Goal: Information Seeking & Learning: Learn about a topic

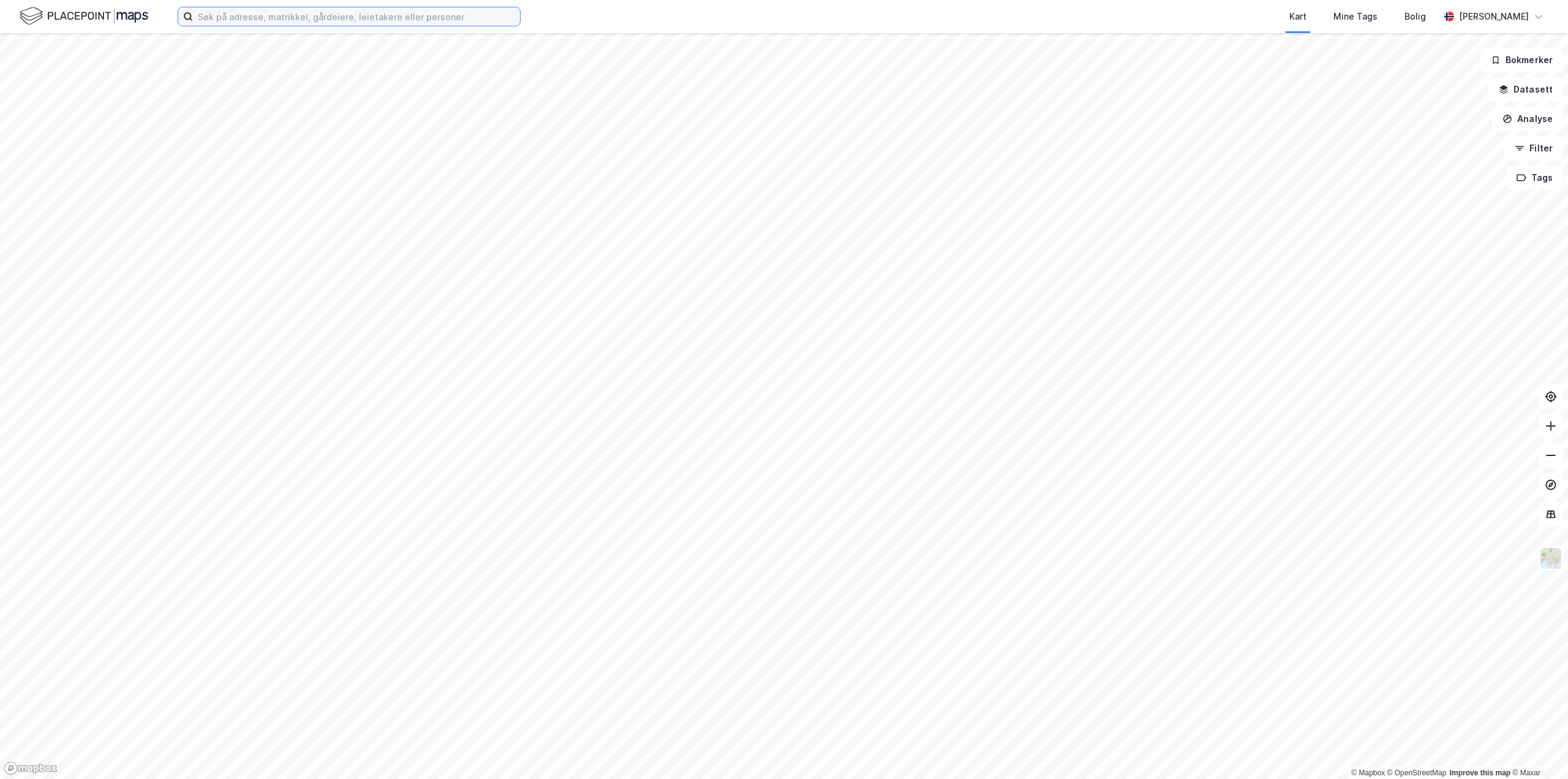
click at [467, 18] on input at bounding box center [356, 16] width 327 height 18
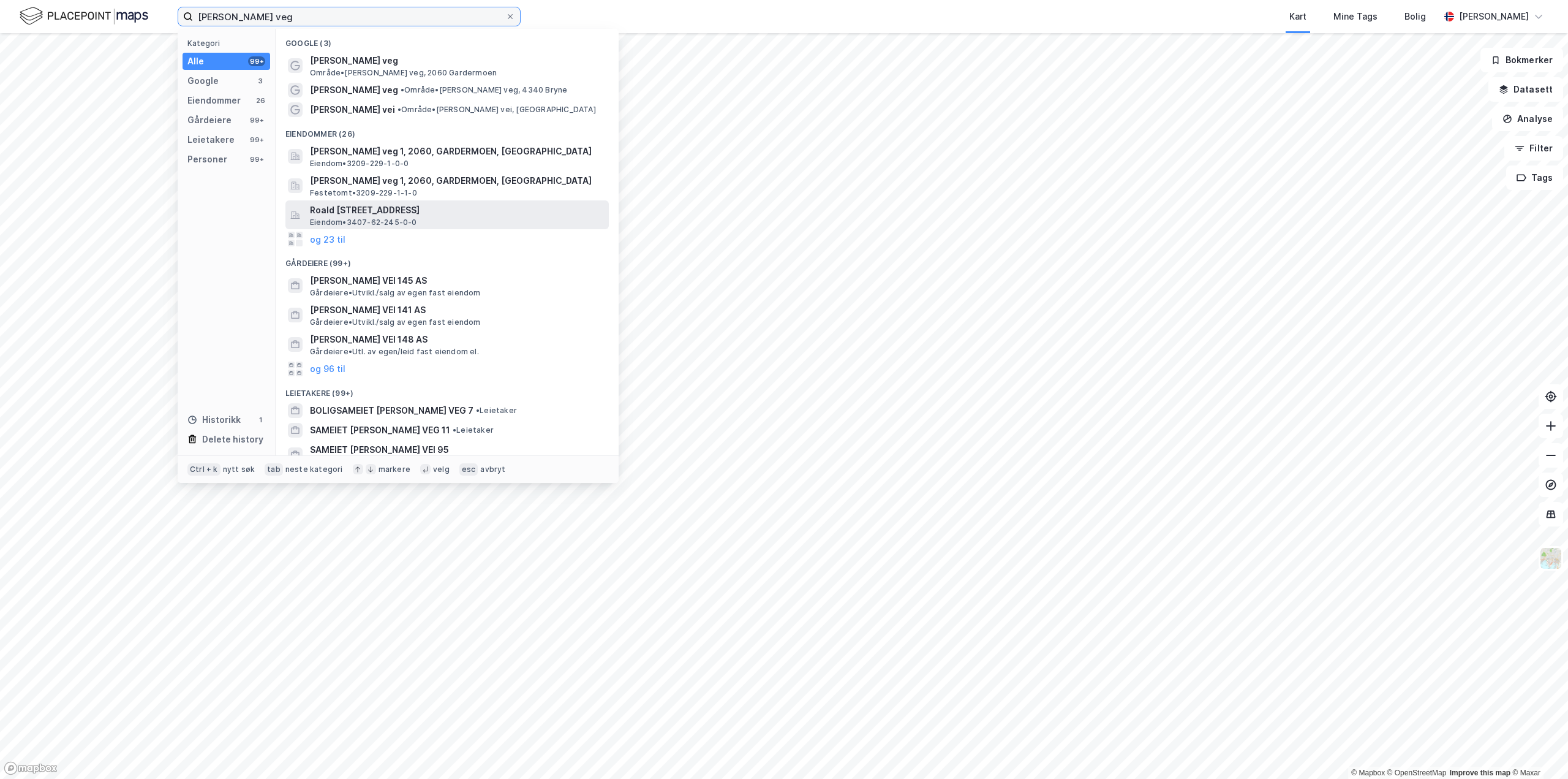
type input "[PERSON_NAME] veg"
click at [406, 212] on span "Roald [STREET_ADDRESS]" at bounding box center [456, 210] width 294 height 15
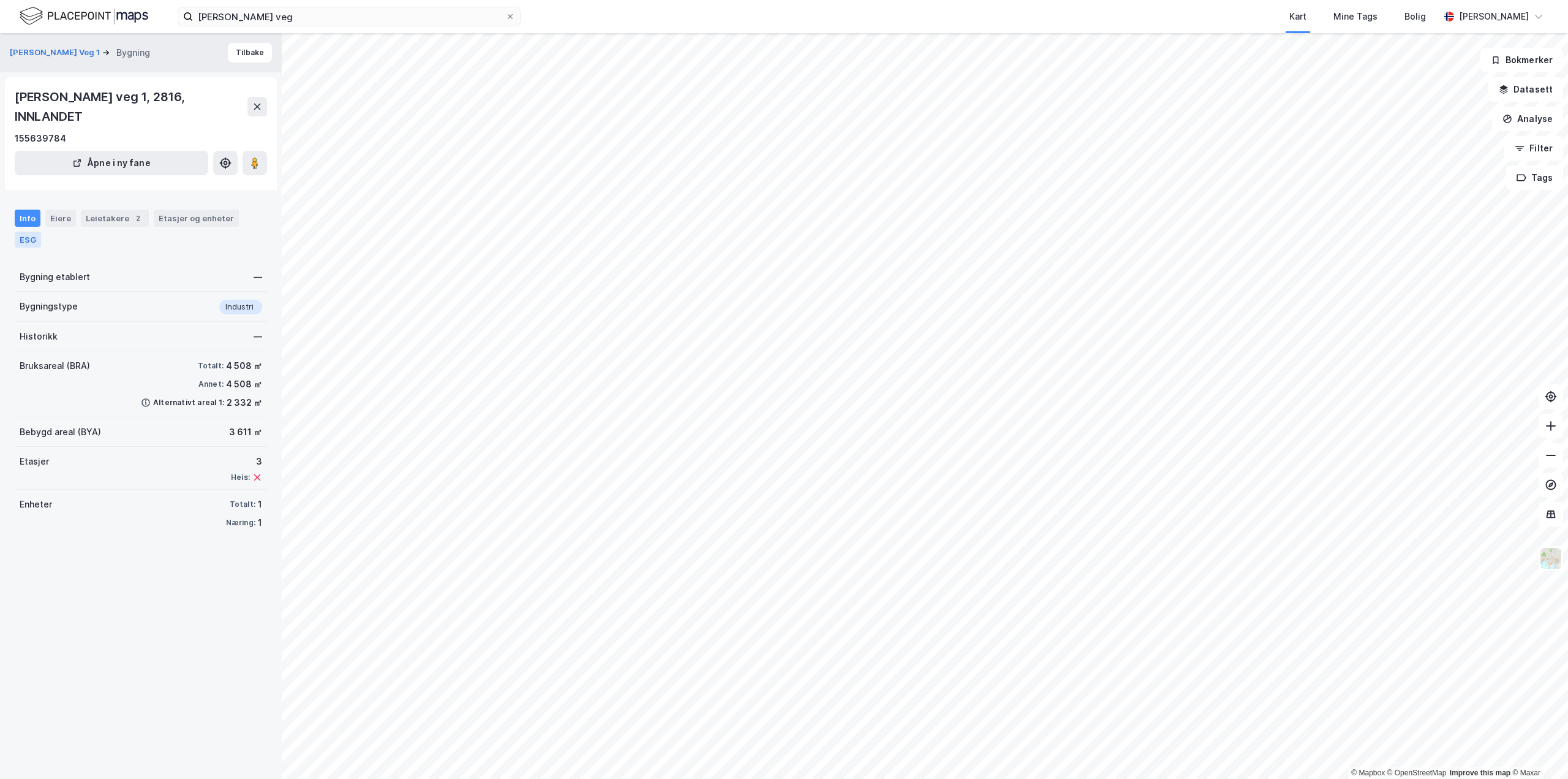
click at [36, 241] on div "ESG" at bounding box center [28, 239] width 26 height 16
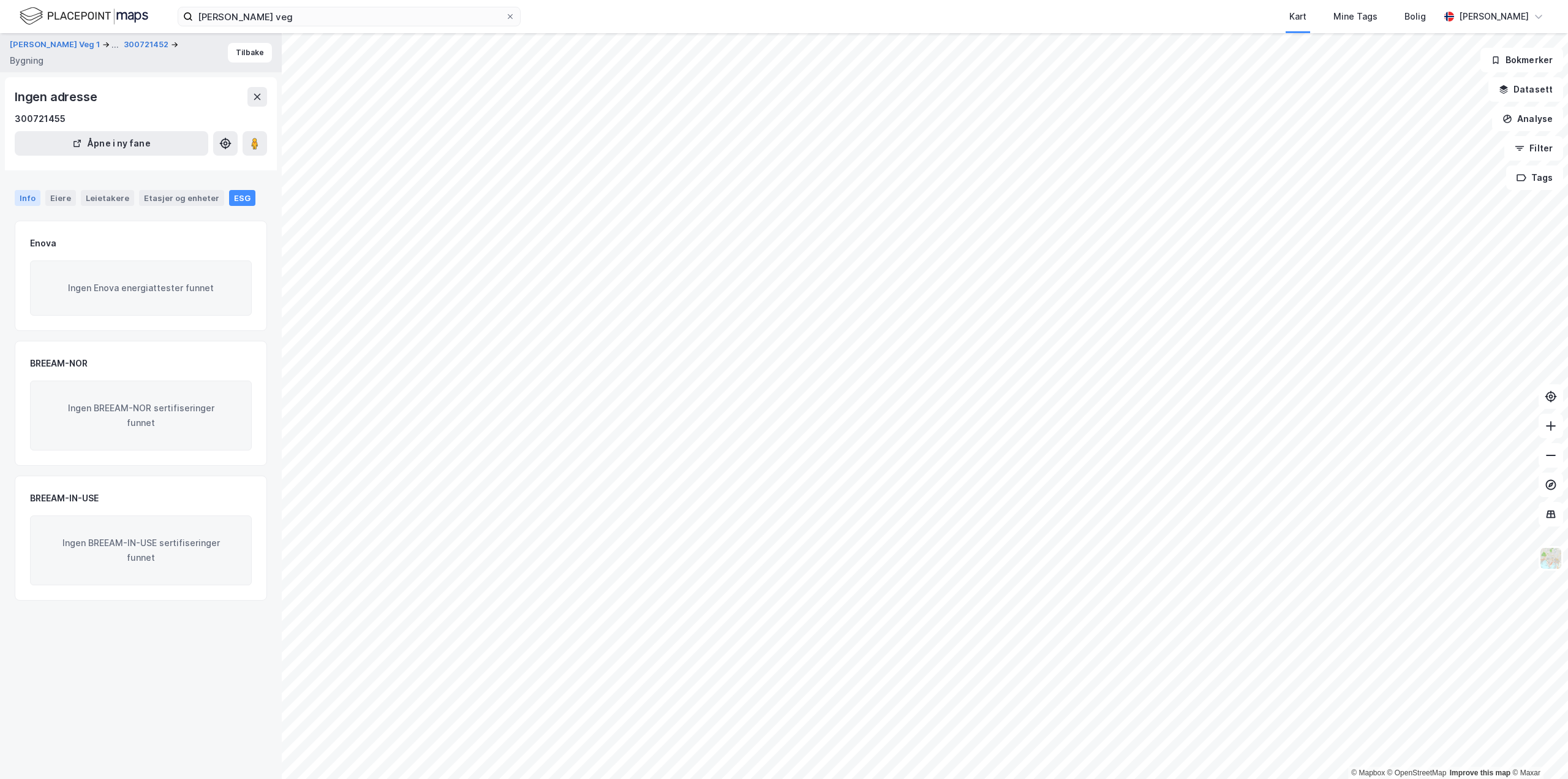
click at [26, 204] on div "Info" at bounding box center [27, 198] width 25 height 16
